Goal: Information Seeking & Learning: Compare options

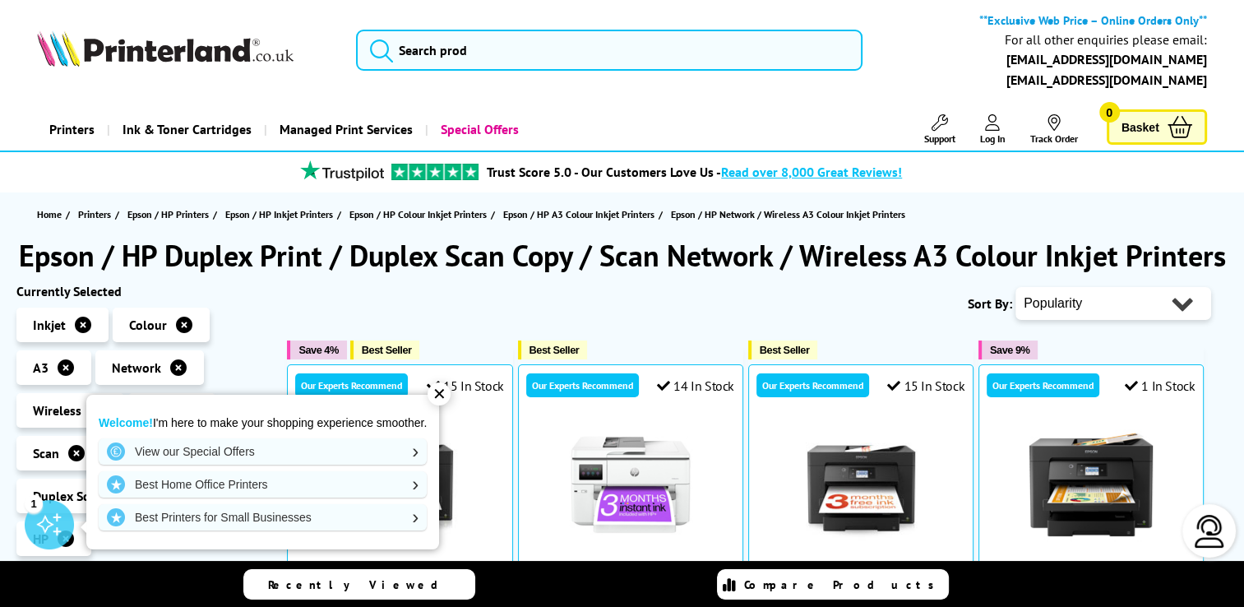
scroll to position [189, 0]
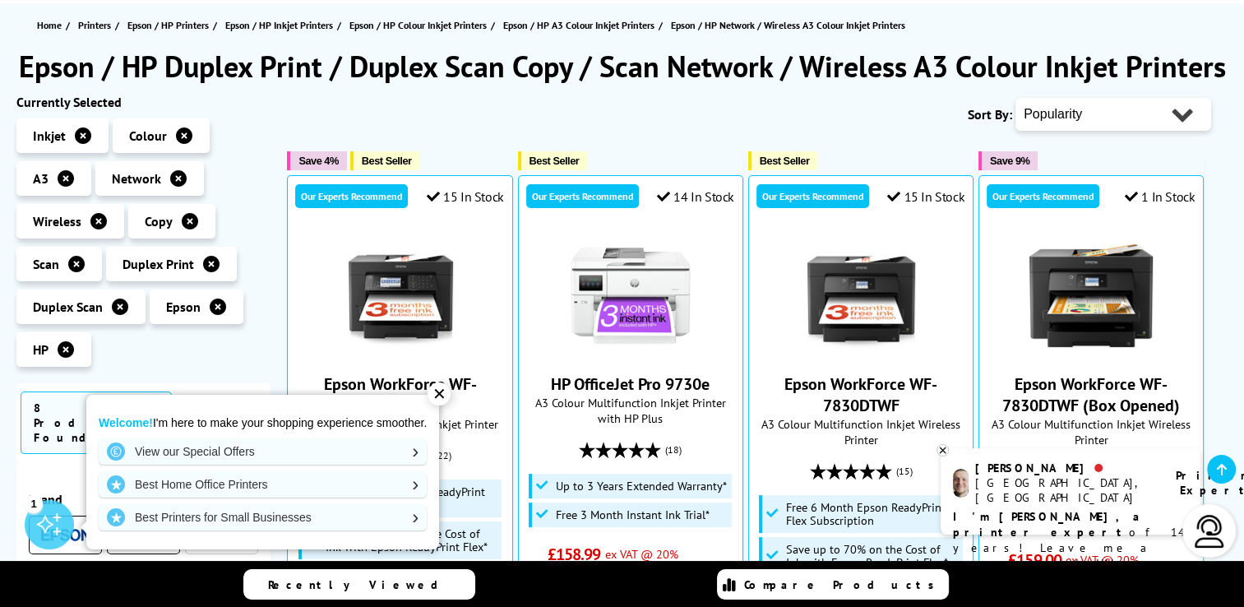
click at [441, 397] on div "✕" at bounding box center [439, 393] width 23 height 23
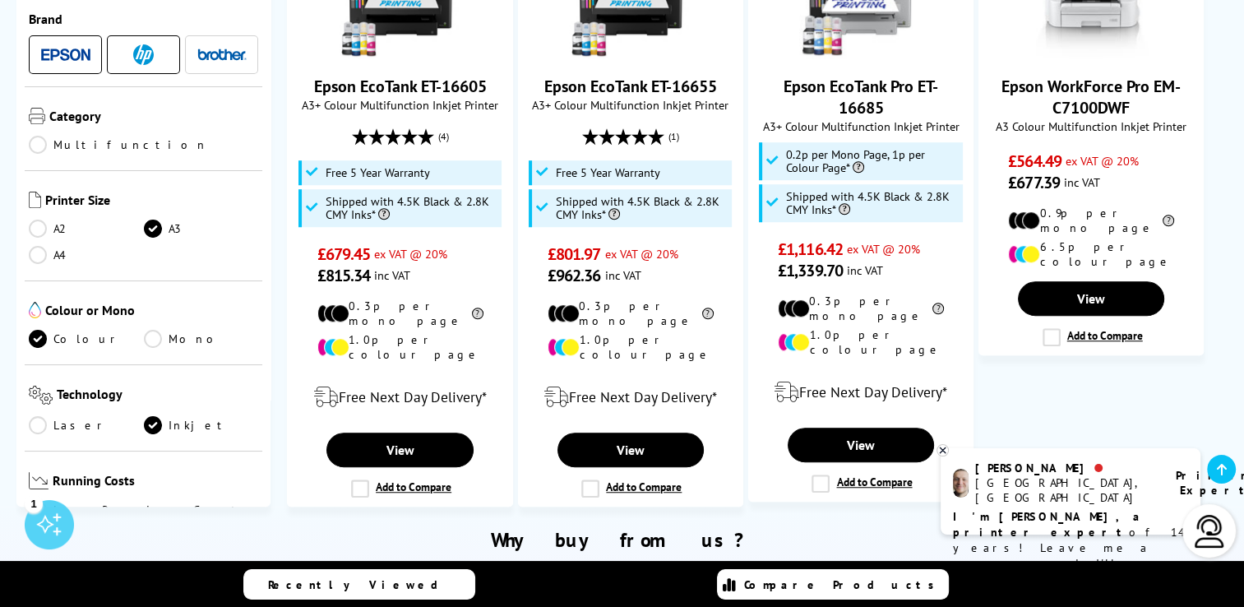
scroll to position [1180, 0]
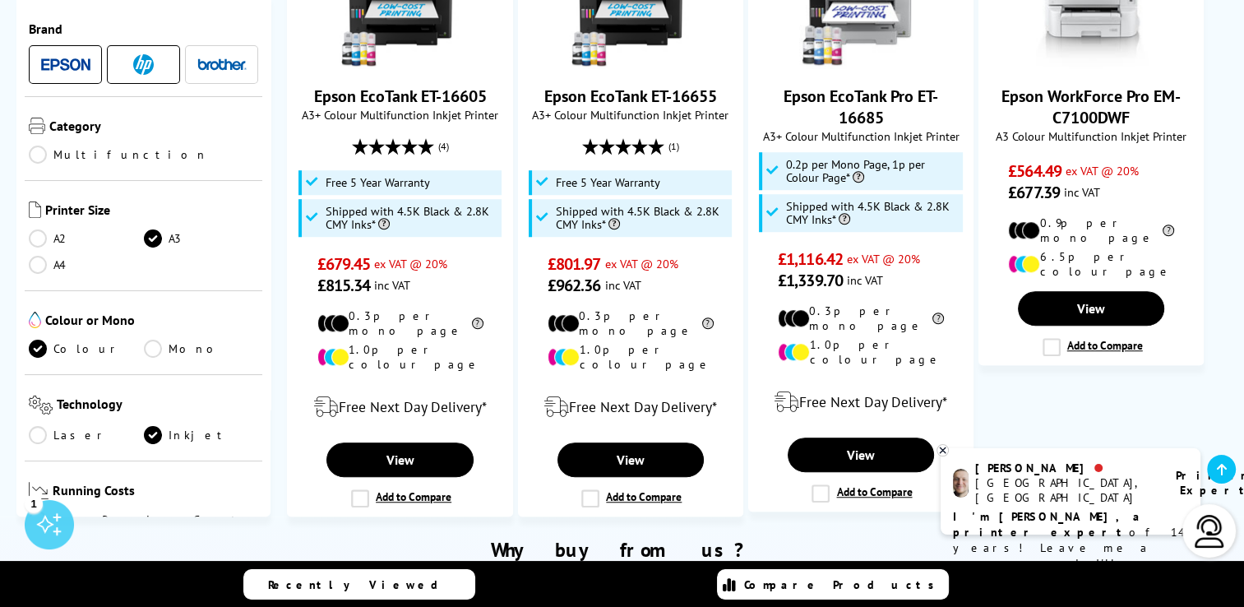
click at [30, 256] on link "A4" at bounding box center [86, 265] width 115 height 18
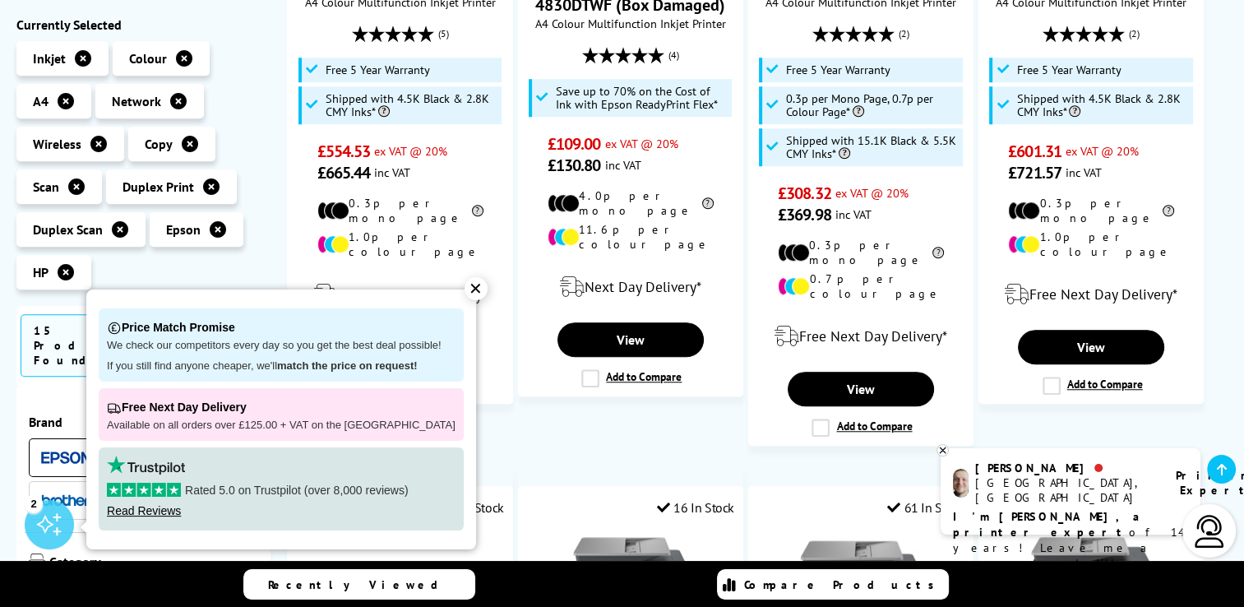
scroll to position [1288, 0]
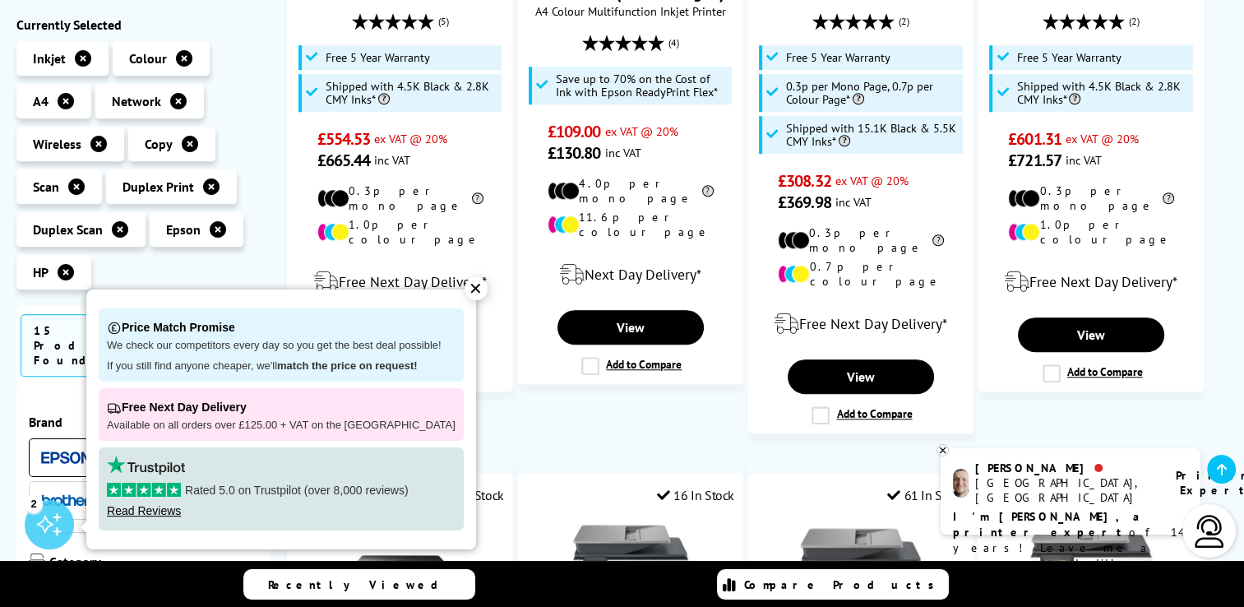
click at [465, 284] on div "✕" at bounding box center [476, 288] width 23 height 23
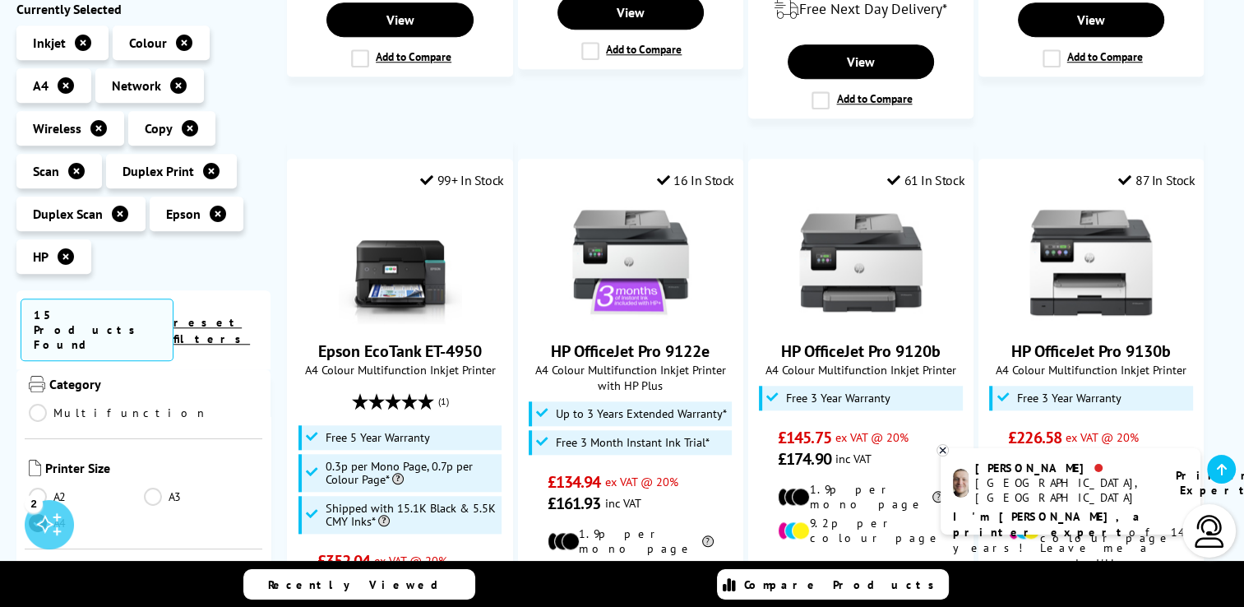
scroll to position [168, 0]
click at [151, 482] on link "A3" at bounding box center [201, 491] width 115 height 18
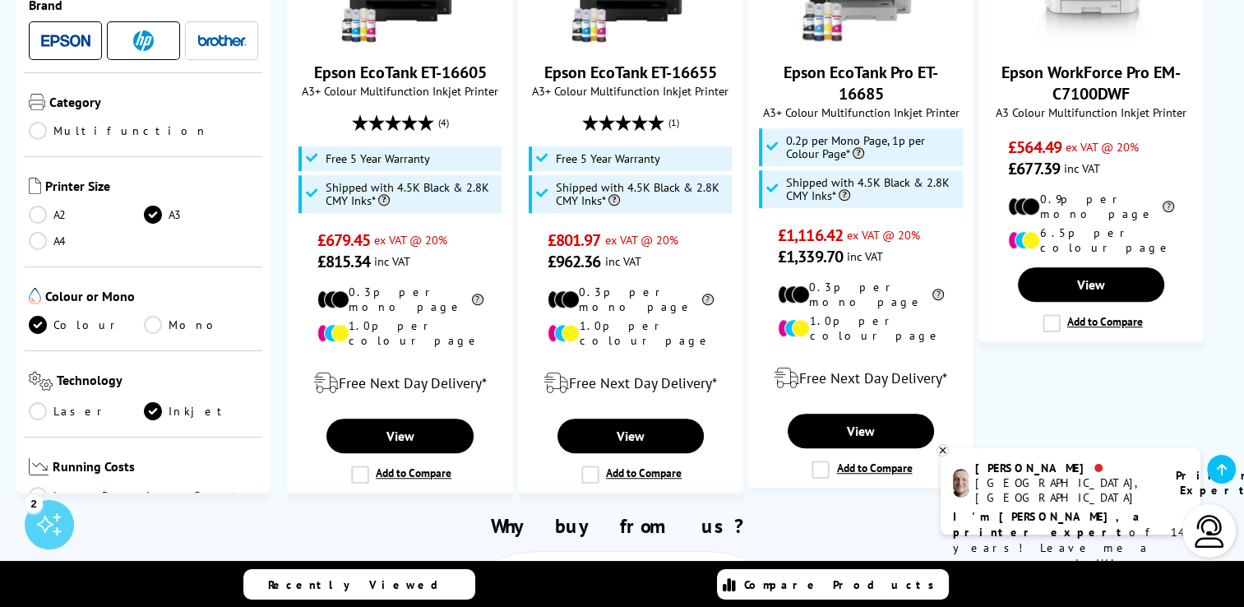
click at [37, 206] on link "A2" at bounding box center [86, 215] width 115 height 18
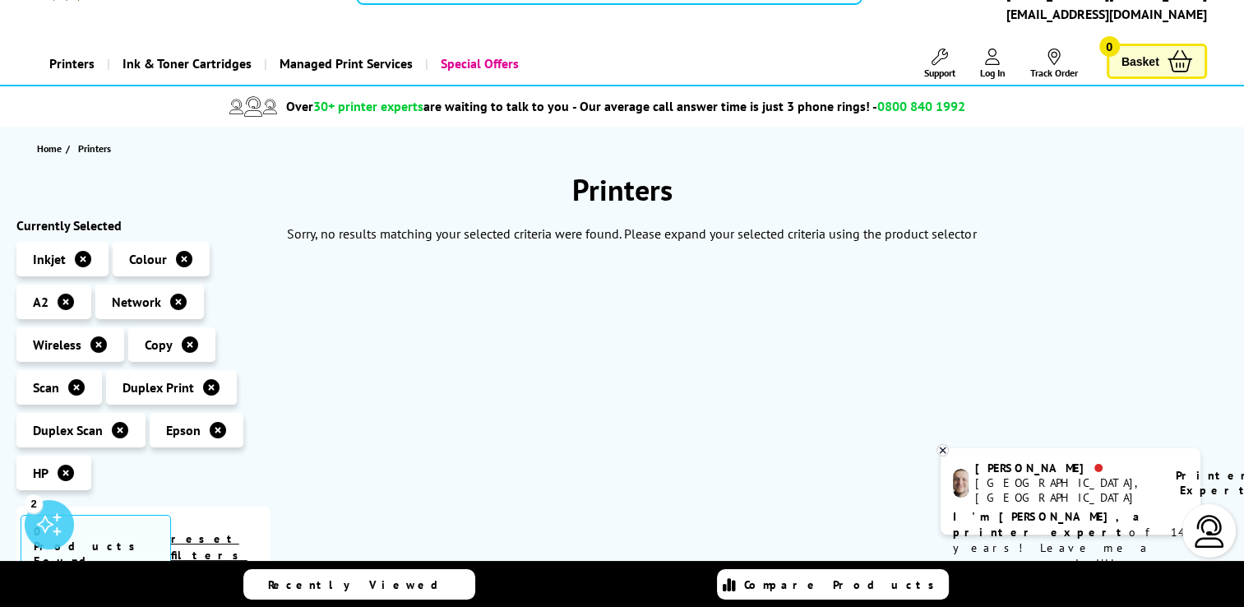
scroll to position [62, 0]
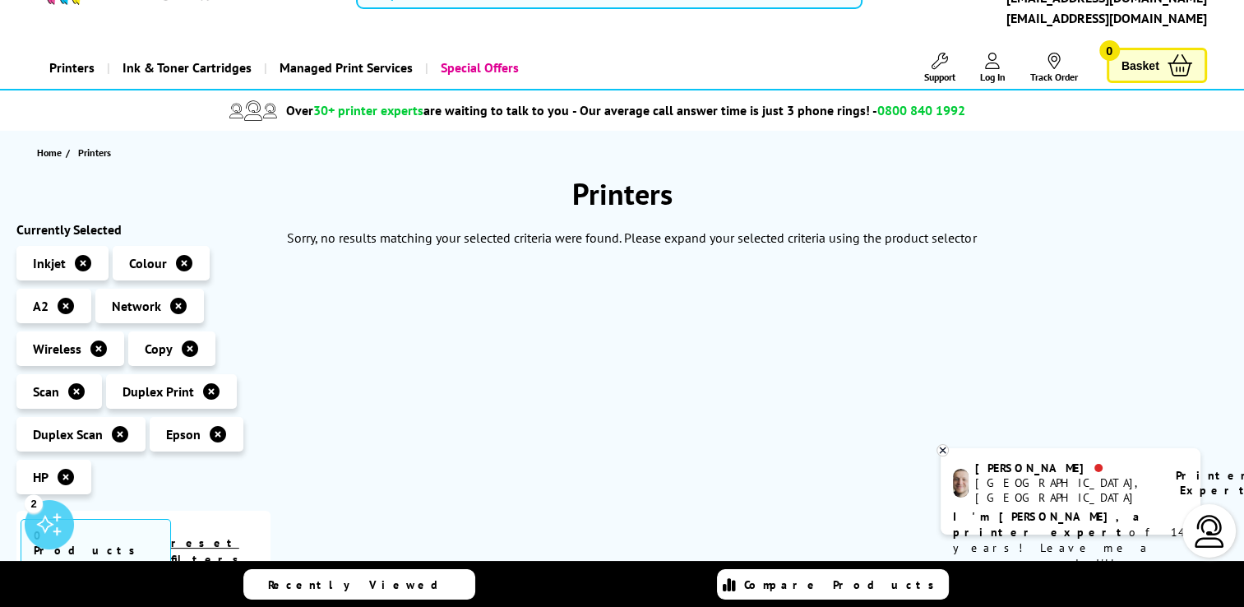
click at [76, 68] on link "Printers" at bounding box center [72, 68] width 70 height 42
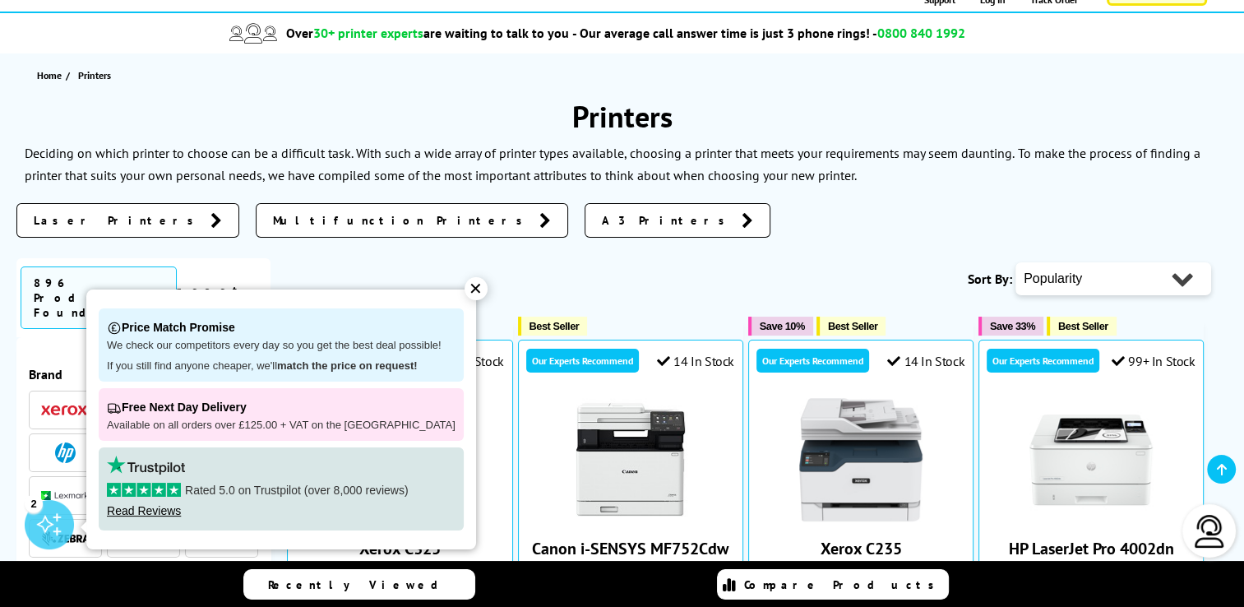
scroll to position [140, 0]
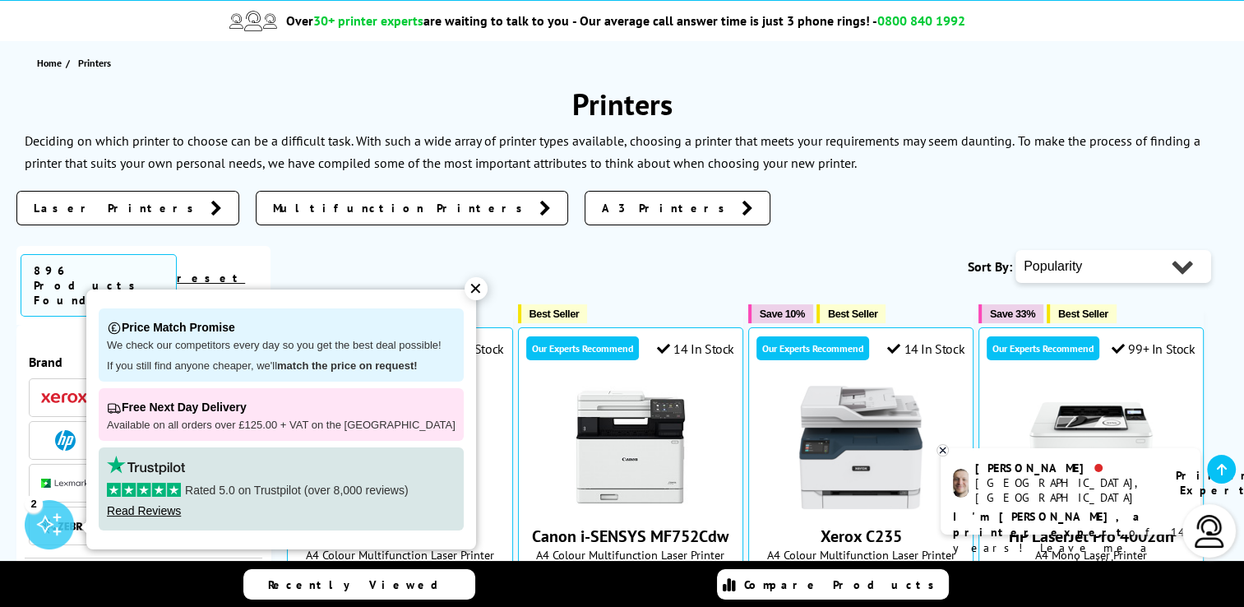
click at [465, 291] on div "✕" at bounding box center [476, 288] width 23 height 23
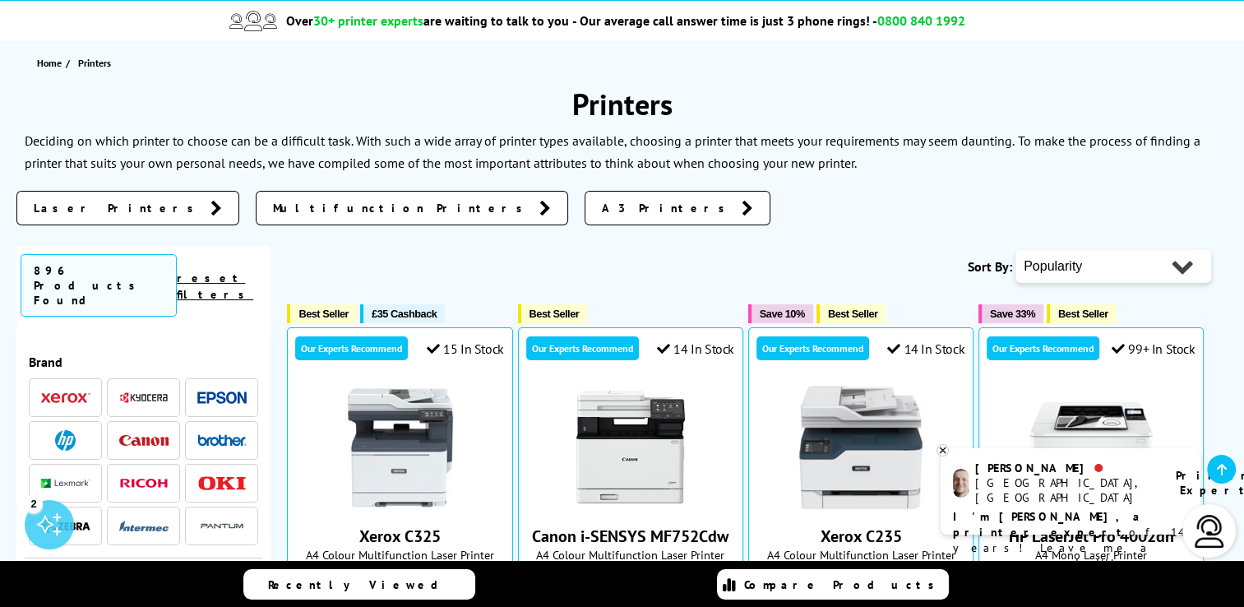
scroll to position [0, 0]
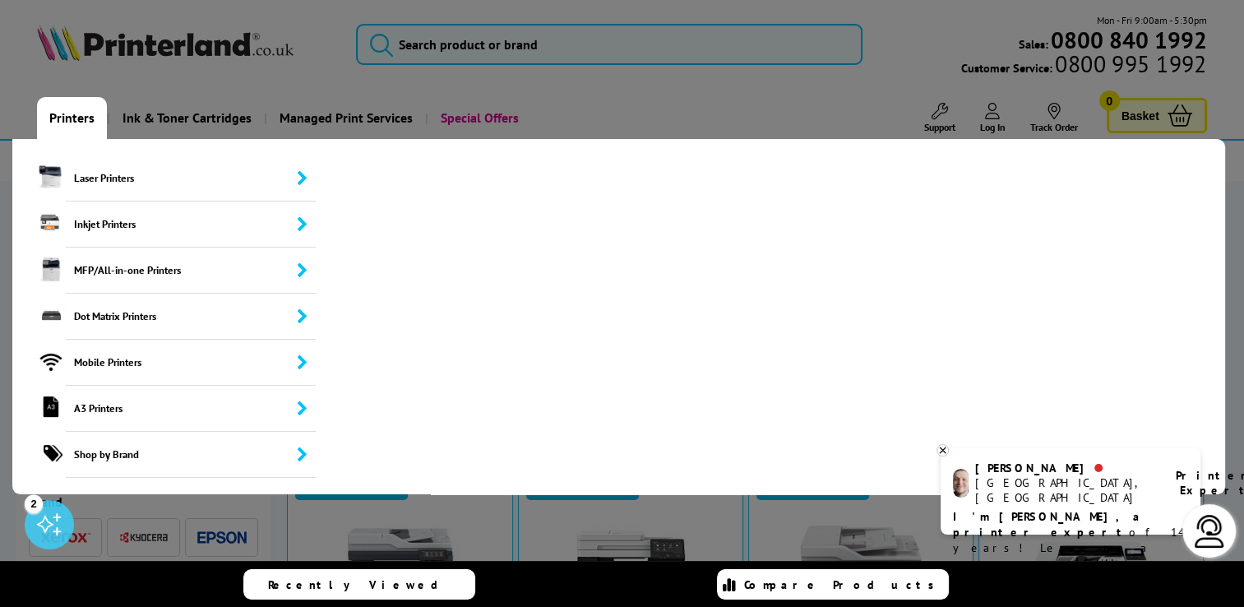
click at [72, 113] on link "Printers" at bounding box center [72, 118] width 70 height 42
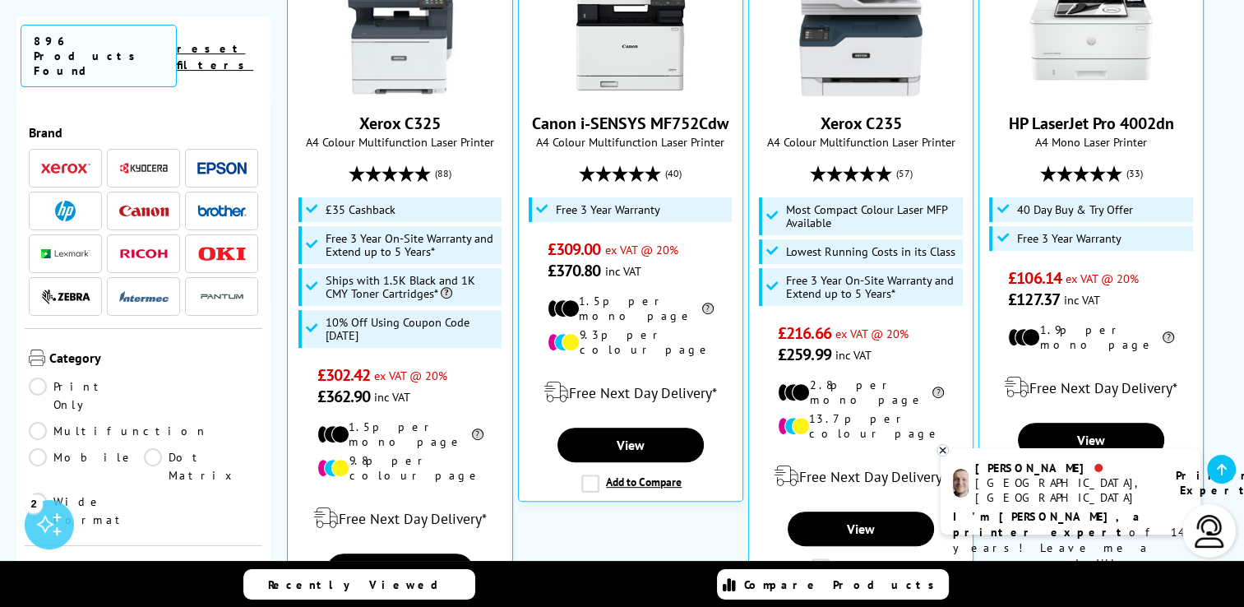
scroll to position [18, 0]
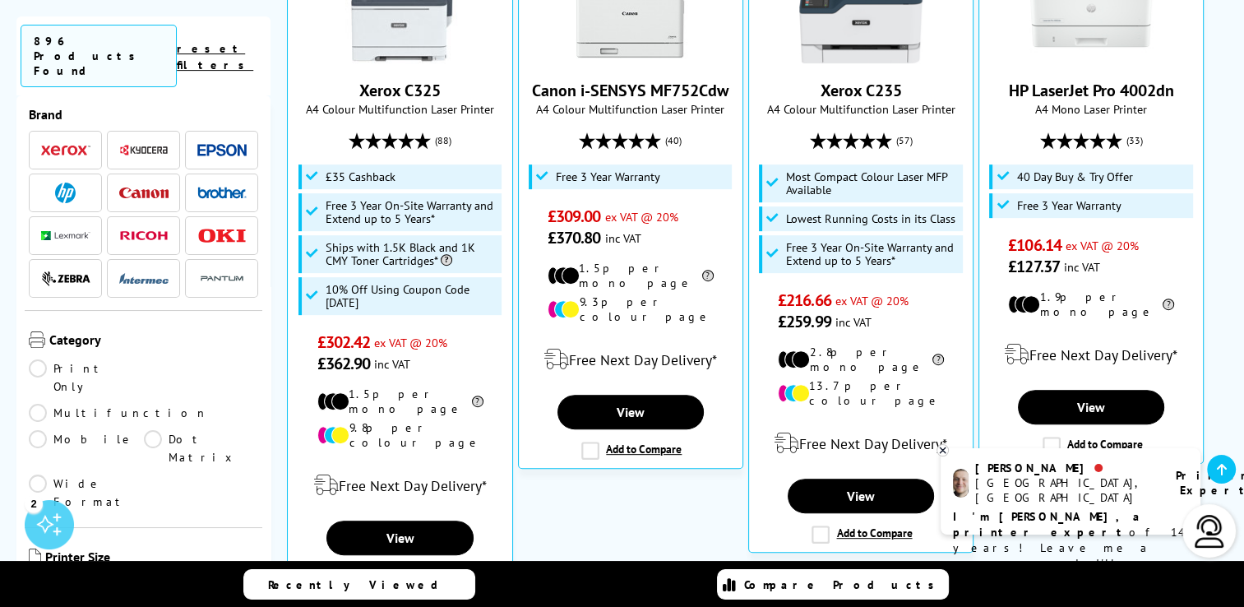
click at [42, 576] on link "A2" at bounding box center [86, 585] width 115 height 18
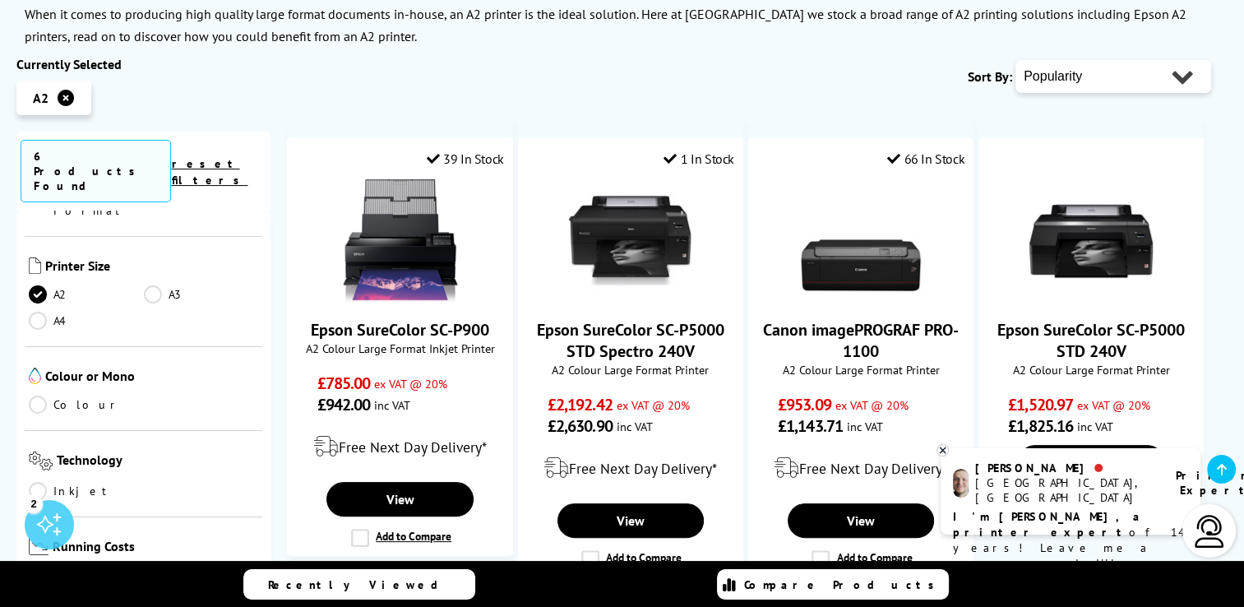
scroll to position [183, 0]
click at [147, 284] on link "A3" at bounding box center [201, 293] width 115 height 18
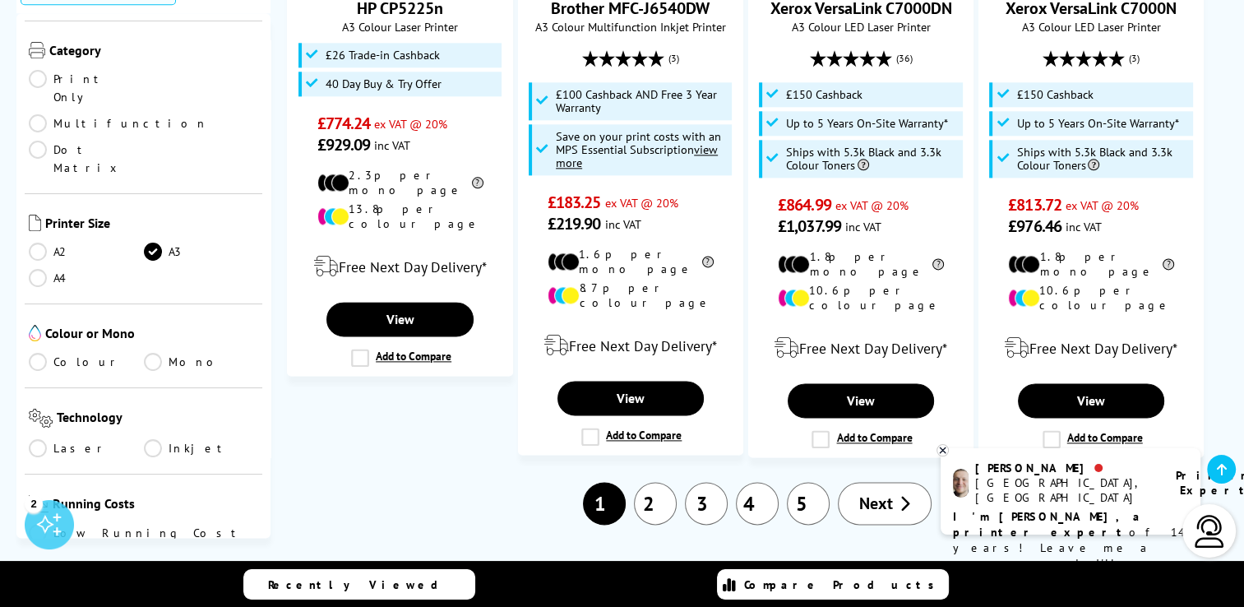
scroll to position [2108, 0]
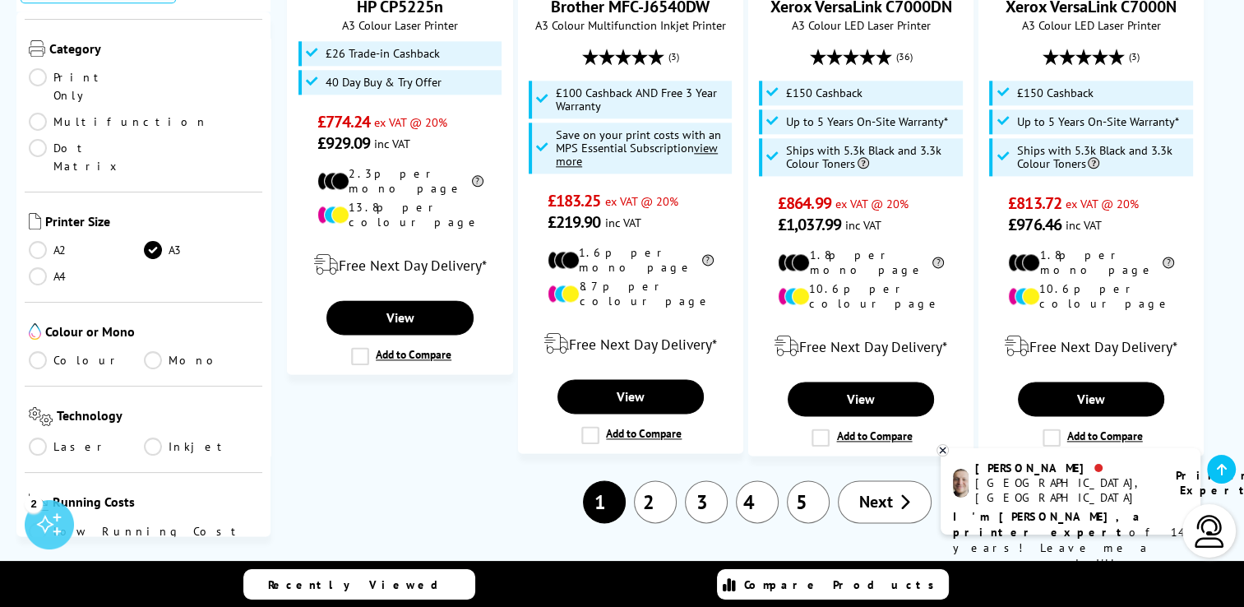
click at [872, 491] on span "Next" at bounding box center [876, 501] width 34 height 21
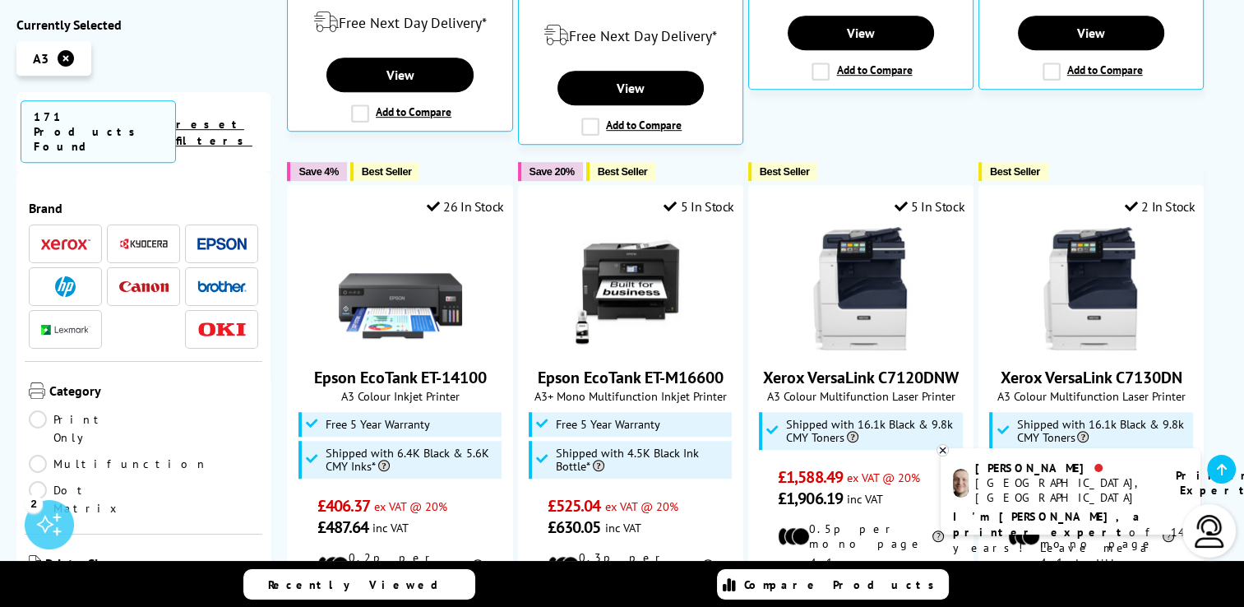
scroll to position [1075, 0]
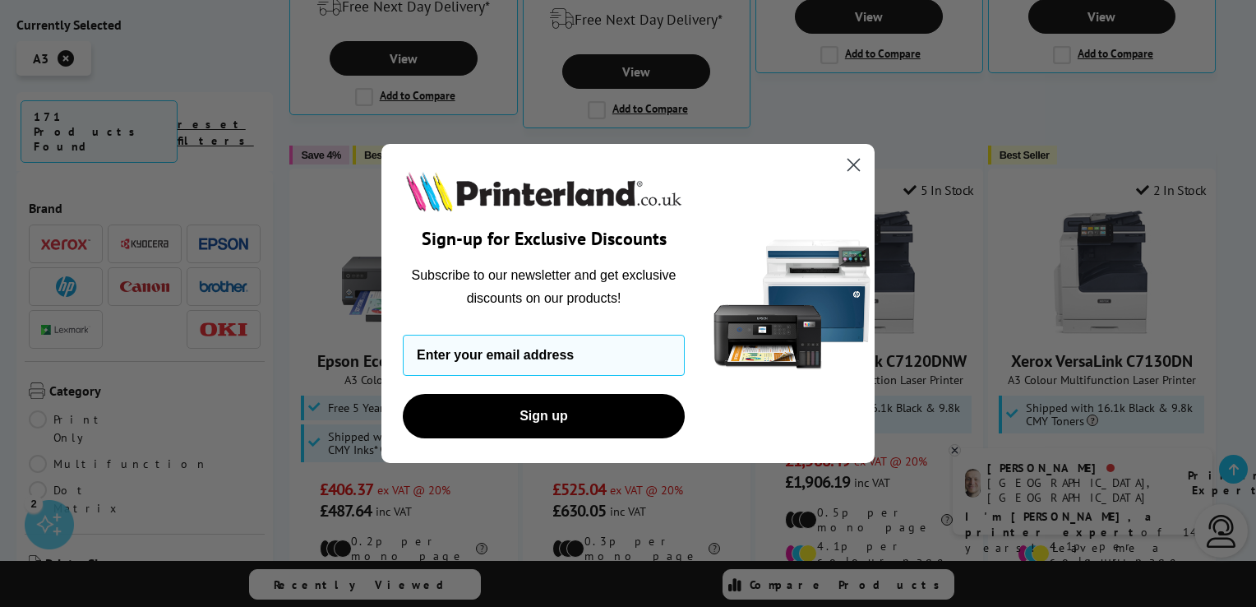
click at [849, 156] on circle "Close dialog" at bounding box center [853, 164] width 27 height 27
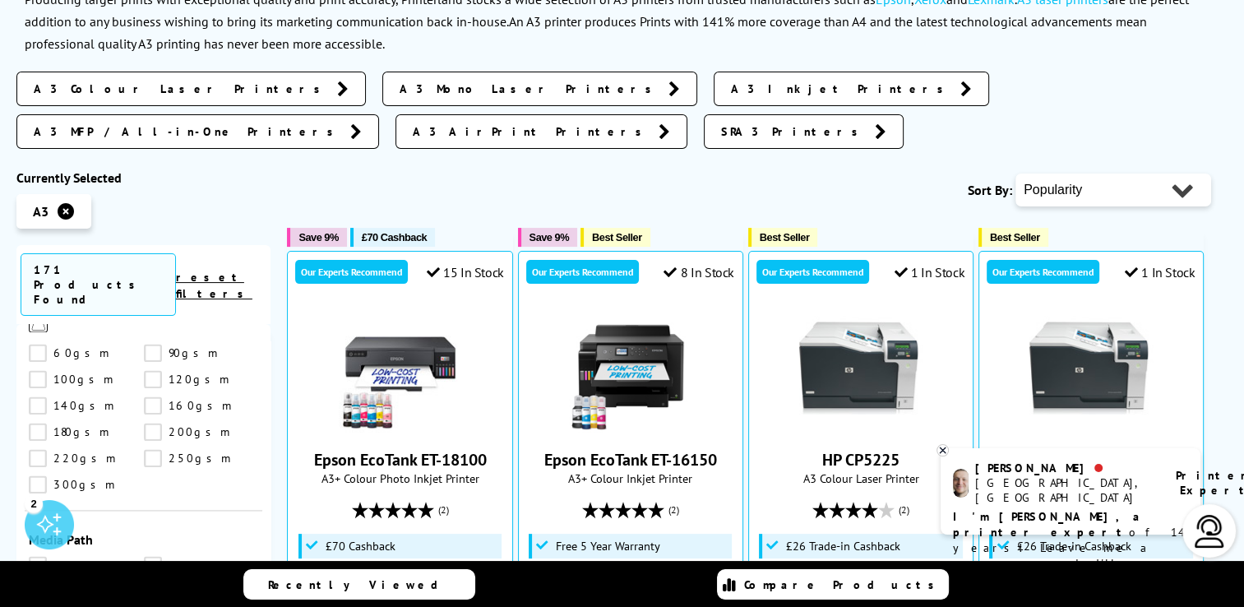
scroll to position [0, 0]
